Goal: Task Accomplishment & Management: Use online tool/utility

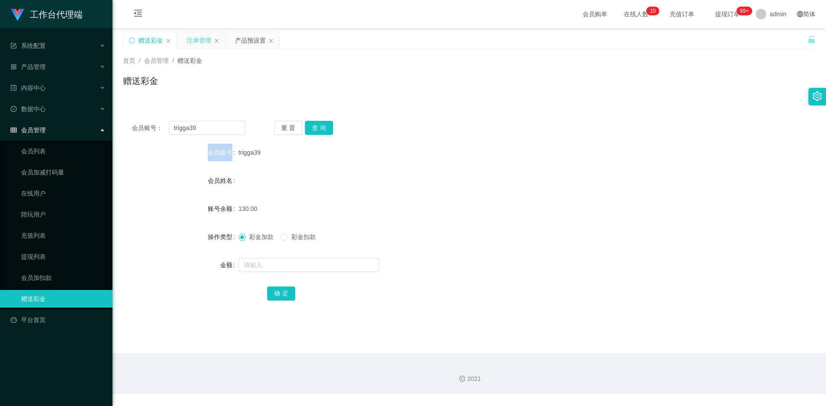
click at [189, 40] on div "注单管理" at bounding box center [199, 40] width 25 height 17
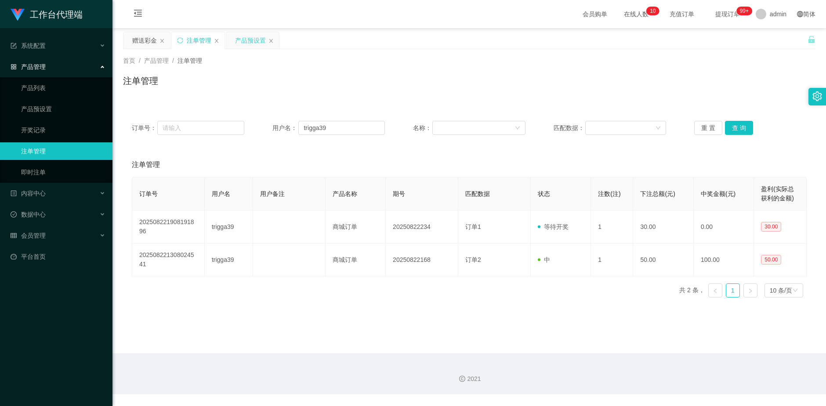
click at [244, 36] on div "产品预设置" at bounding box center [250, 40] width 31 height 17
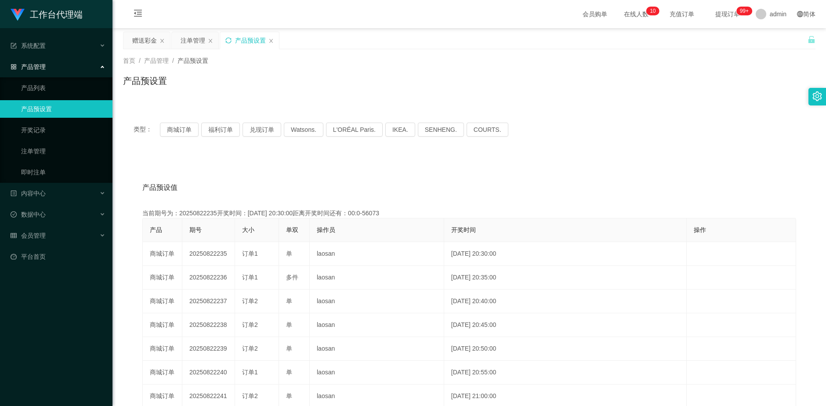
click at [230, 41] on icon "图标: sync" at bounding box center [228, 40] width 6 height 6
click at [142, 41] on div "赠送彩金" at bounding box center [144, 40] width 25 height 17
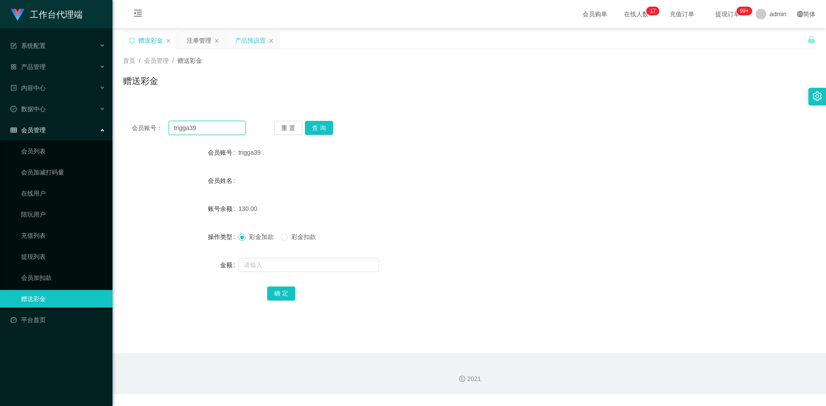
drag, startPoint x: 214, startPoint y: 133, endPoint x: 156, endPoint y: 131, distance: 58.5
click at [156, 131] on div "会员账号： trigga39" at bounding box center [189, 128] width 114 height 14
paste input "uberstudB7"
click at [200, 127] on input "uberstudB7" at bounding box center [207, 128] width 77 height 14
type input "uberstud87"
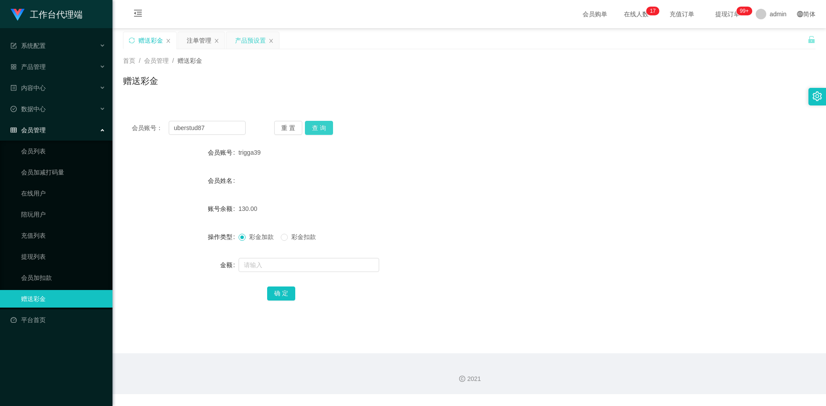
click at [320, 128] on button "查 询" at bounding box center [319, 128] width 28 height 14
click at [195, 41] on div "注单管理" at bounding box center [199, 40] width 25 height 17
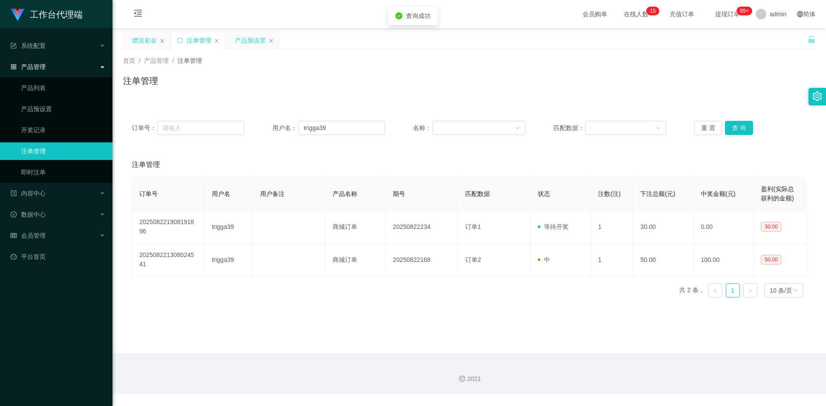
click at [149, 47] on div "赠送彩金" at bounding box center [144, 40] width 25 height 17
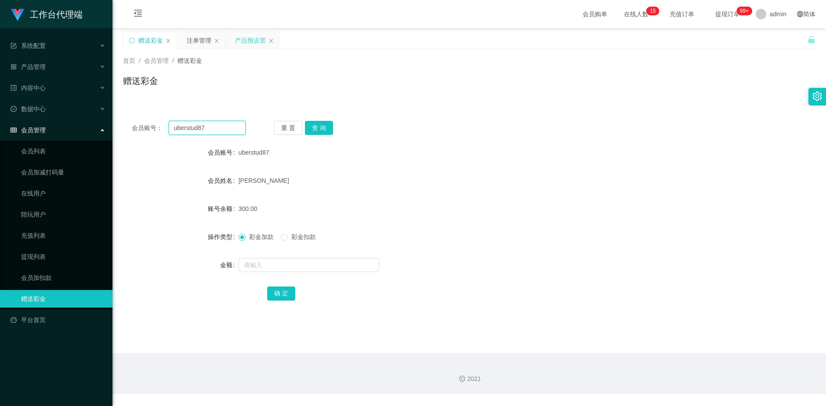
drag, startPoint x: 212, startPoint y: 131, endPoint x: 170, endPoint y: 133, distance: 41.8
click at [170, 133] on input "uberstud87" at bounding box center [207, 128] width 77 height 14
click at [249, 44] on div "产品预设置" at bounding box center [250, 40] width 31 height 17
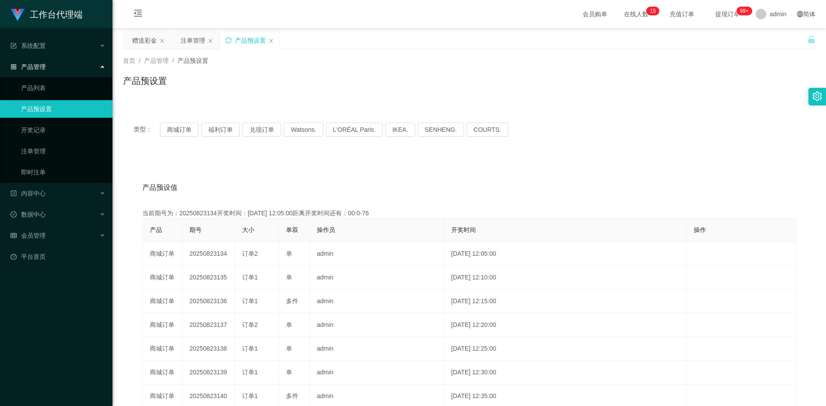
click at [229, 39] on icon "图标: sync" at bounding box center [228, 40] width 6 height 6
click at [138, 44] on div "赠送彩金" at bounding box center [144, 40] width 25 height 17
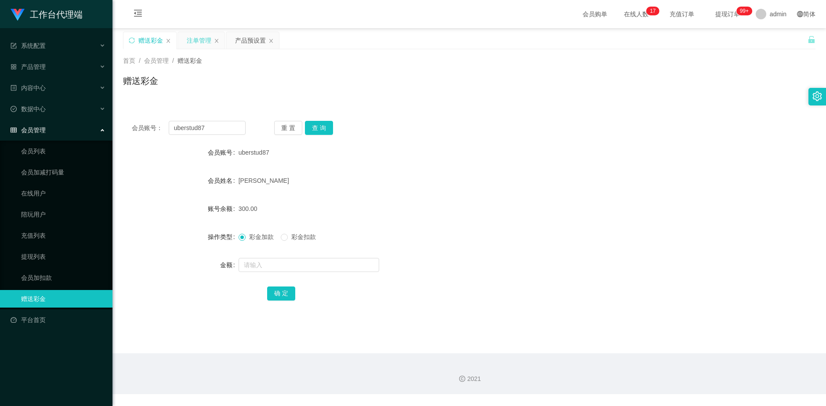
click at [195, 40] on div "注单管理" at bounding box center [199, 40] width 25 height 17
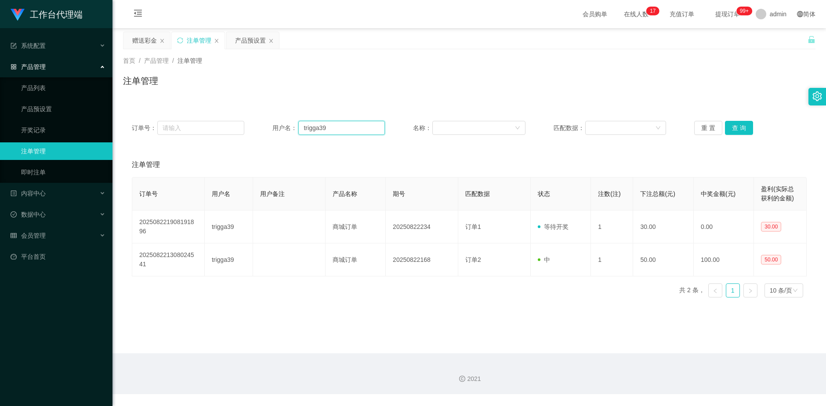
drag, startPoint x: 345, startPoint y: 127, endPoint x: 277, endPoint y: 132, distance: 68.3
click at [277, 132] on div "用户名： trigga39" at bounding box center [328, 128] width 112 height 14
paste input "uberstud87"
type input "uberstud87"
click at [740, 130] on button "查 询" at bounding box center [739, 128] width 28 height 14
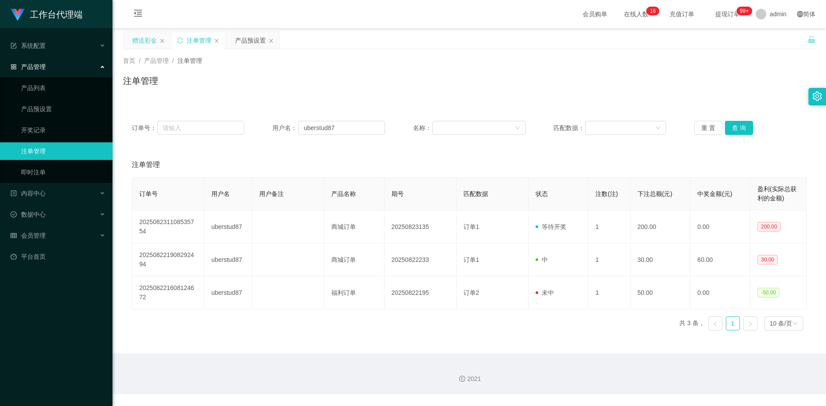
click at [144, 44] on div "赠送彩金" at bounding box center [144, 40] width 25 height 17
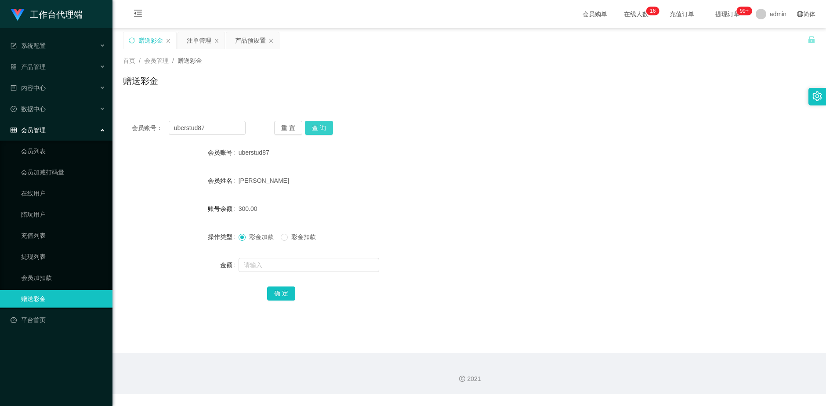
click at [323, 129] on button "查 询" at bounding box center [319, 128] width 28 height 14
